Goal: Task Accomplishment & Management: Manage account settings

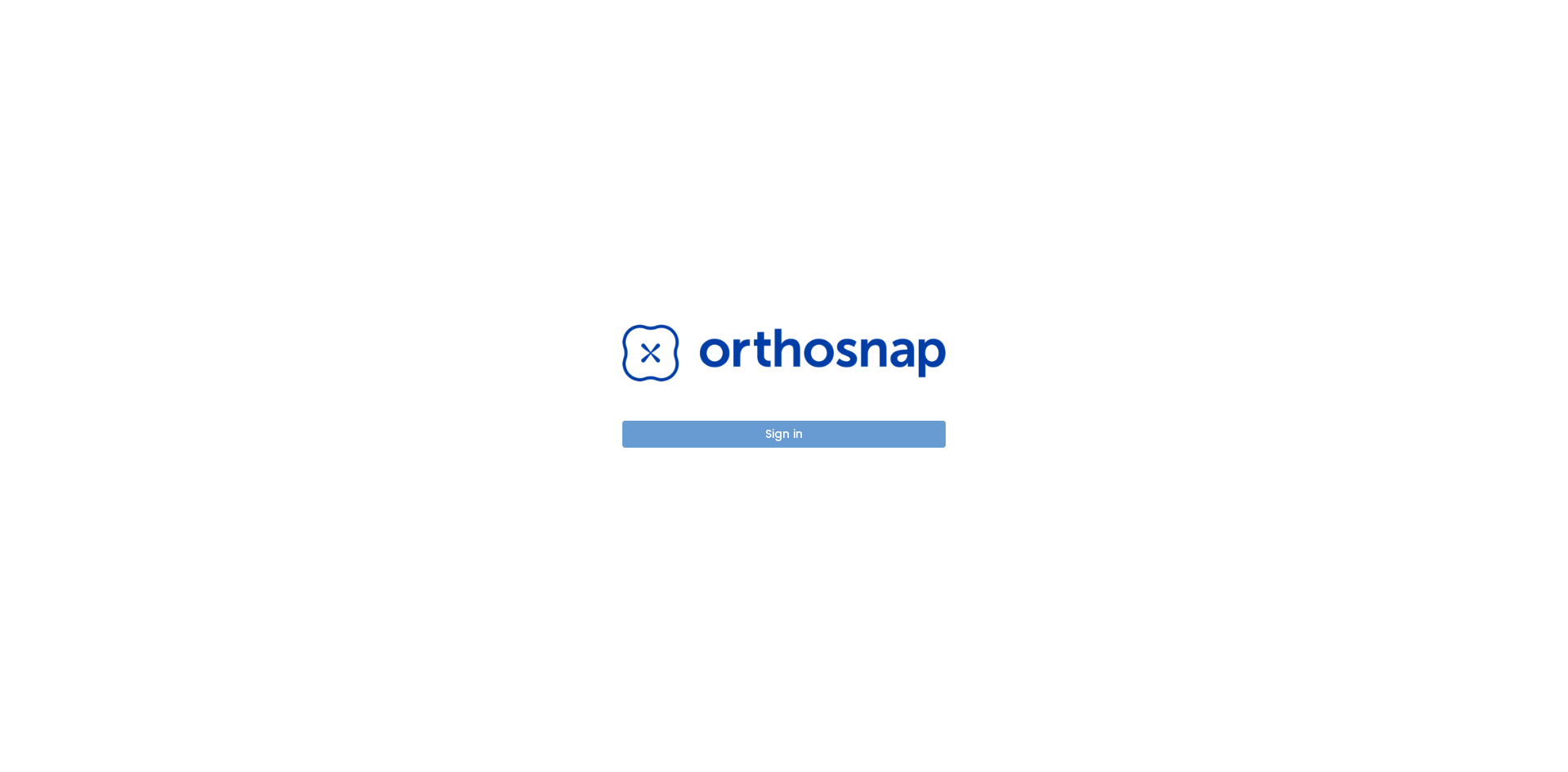
click at [861, 430] on button "Sign in" at bounding box center [784, 435] width 323 height 27
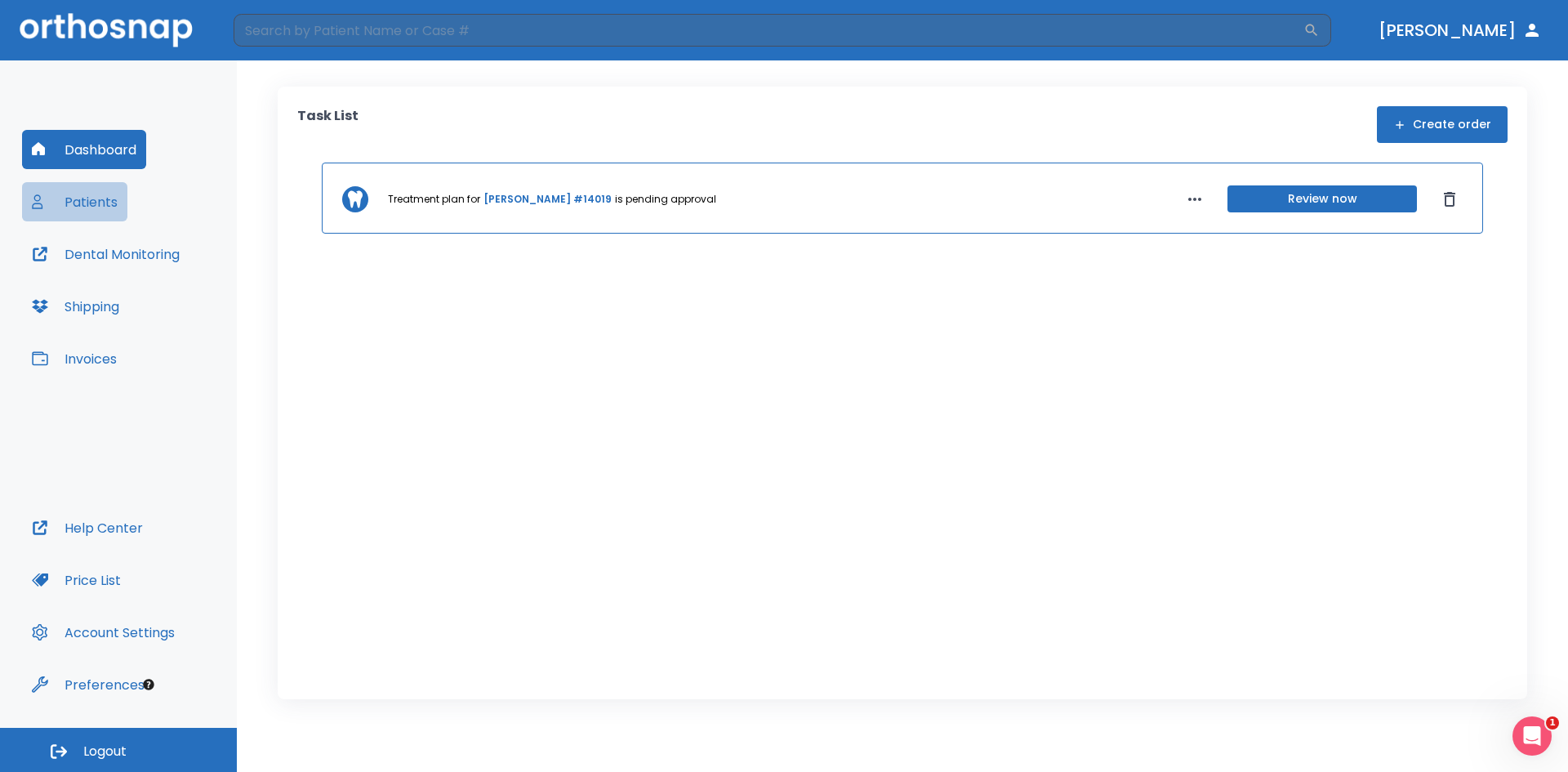
click at [86, 210] on button "Patients" at bounding box center [74, 202] width 105 height 39
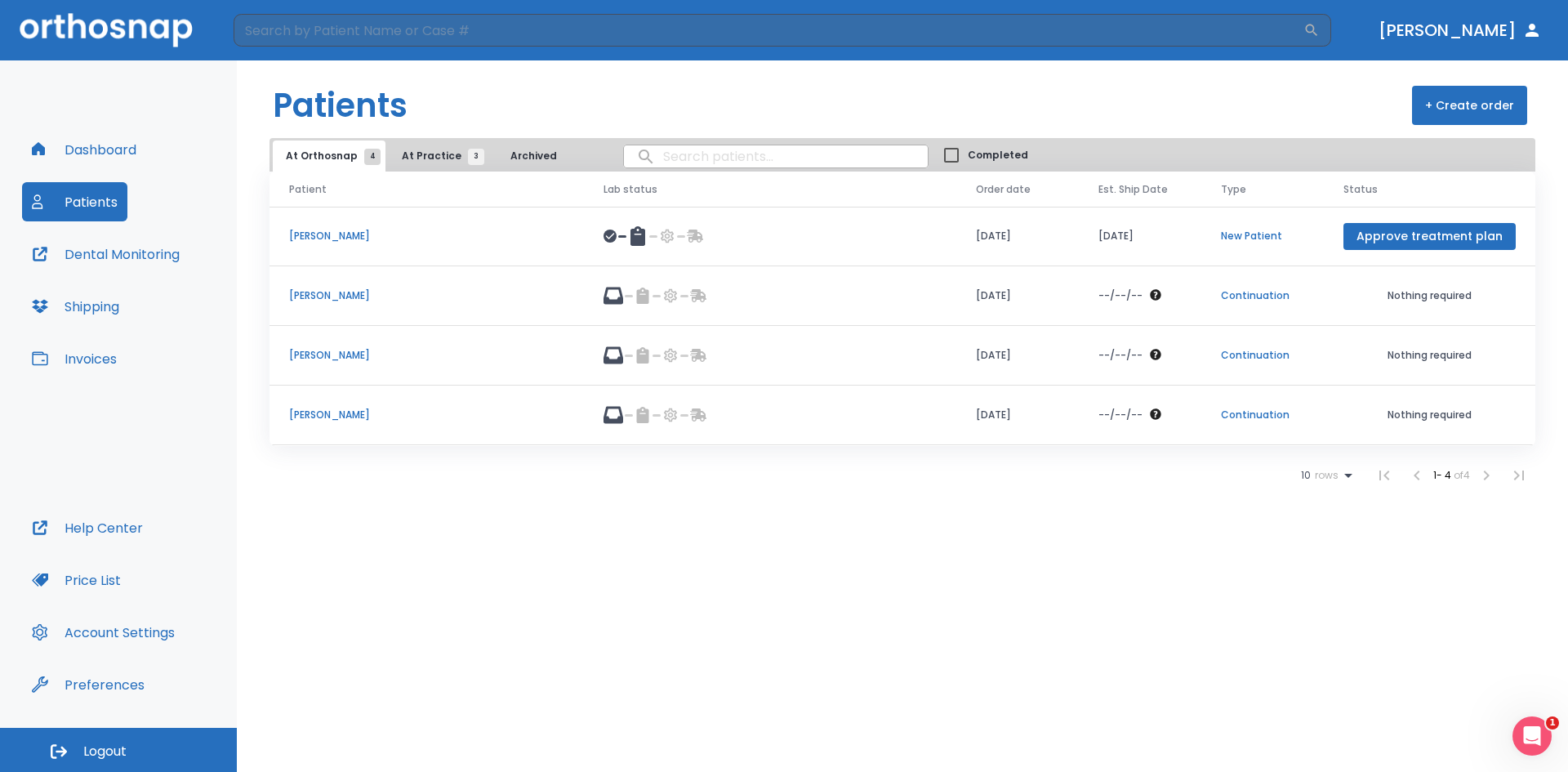
click at [390, 300] on p "[PERSON_NAME]" at bounding box center [427, 295] width 275 height 15
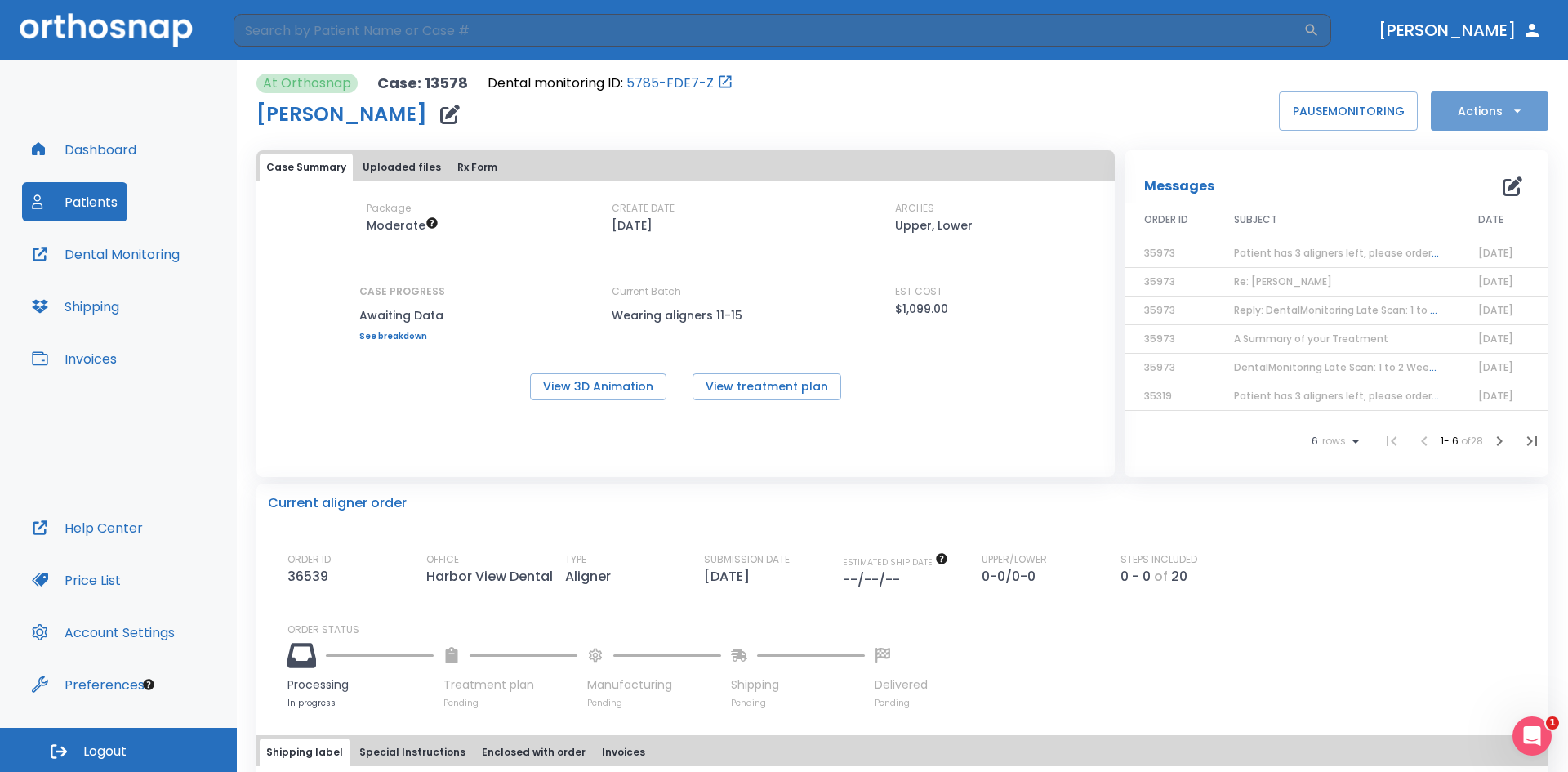
click at [1510, 117] on icon "button" at bounding box center [1518, 110] width 16 height 16
click at [1303, 173] on div at bounding box center [784, 386] width 1568 height 772
